Goal: Obtain resource: Download file/media

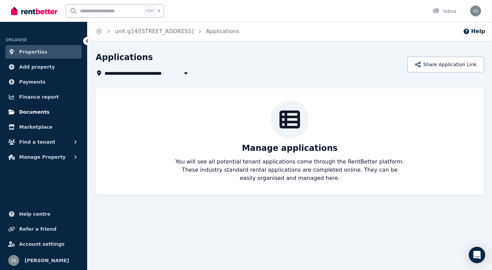
click at [41, 108] on link "Documents" at bounding box center [43, 112] width 76 height 14
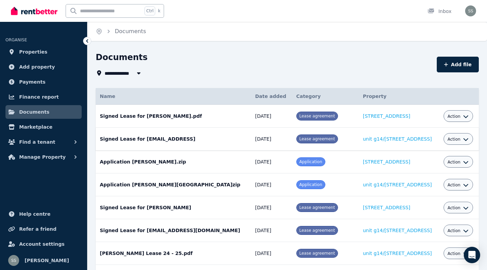
click at [463, 138] on icon "button" at bounding box center [465, 139] width 5 height 5
click at [433, 179] on link "Download" at bounding box center [437, 179] width 66 height 12
click at [463, 115] on icon "button" at bounding box center [465, 116] width 5 height 5
click at [436, 159] on link "Download" at bounding box center [437, 156] width 66 height 12
click at [35, 51] on span "Properties" at bounding box center [33, 52] width 28 height 8
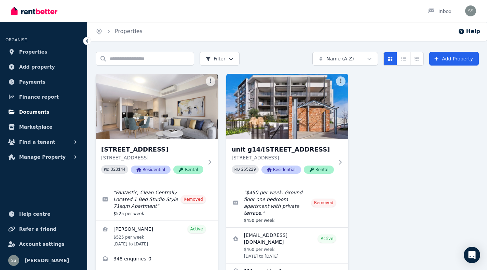
click at [43, 108] on span "Documents" at bounding box center [34, 112] width 30 height 8
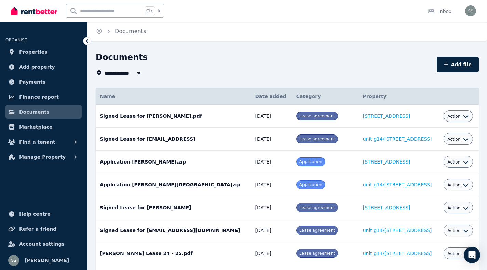
click at [463, 138] on icon "button" at bounding box center [465, 139] width 5 height 5
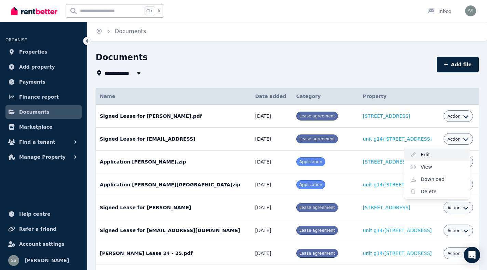
click at [424, 155] on link "Edit" at bounding box center [437, 155] width 66 height 12
select select "**********"
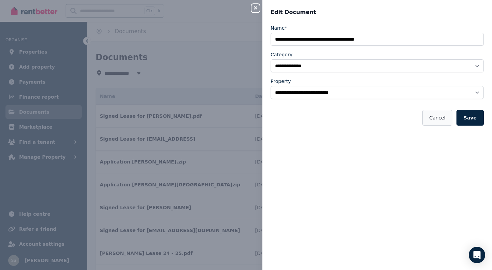
click at [441, 121] on button "Cancel" at bounding box center [438, 118] width 30 height 16
select select "*****"
select select
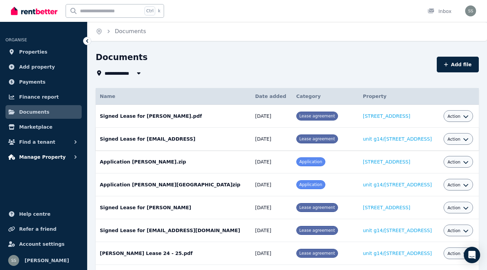
click at [38, 157] on span "Manage Property" at bounding box center [42, 157] width 46 height 8
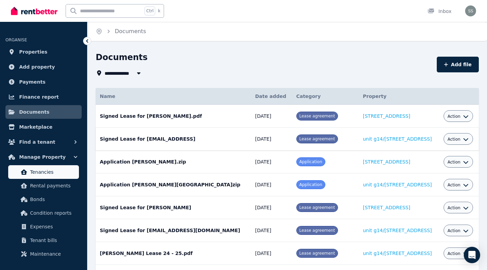
click at [45, 170] on span "Tenancies" at bounding box center [53, 172] width 46 height 8
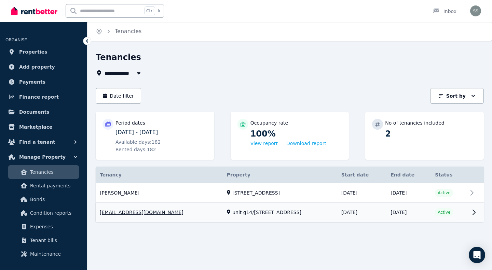
click at [474, 212] on link "View property details" at bounding box center [290, 212] width 388 height 19
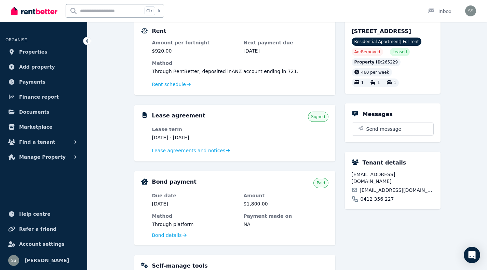
scroll to position [68, 0]
click at [201, 150] on span "Lease agreements and notices" at bounding box center [189, 150] width 74 height 7
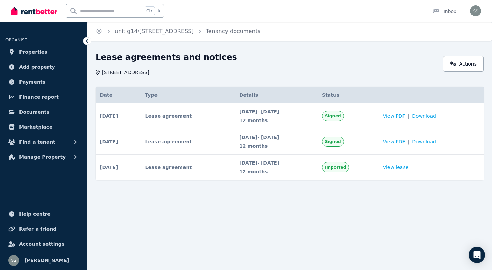
click at [405, 142] on span "View PDF" at bounding box center [394, 141] width 22 height 7
